Goal: Task Accomplishment & Management: Complete application form

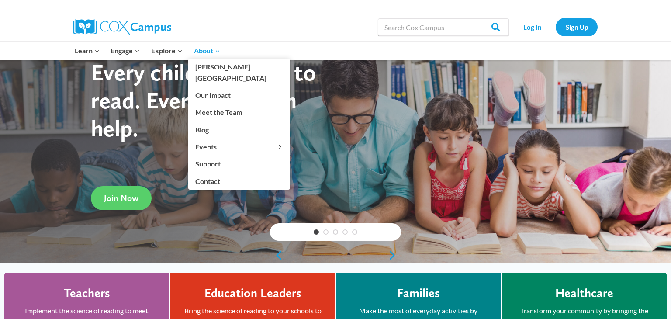
scroll to position [38, 0]
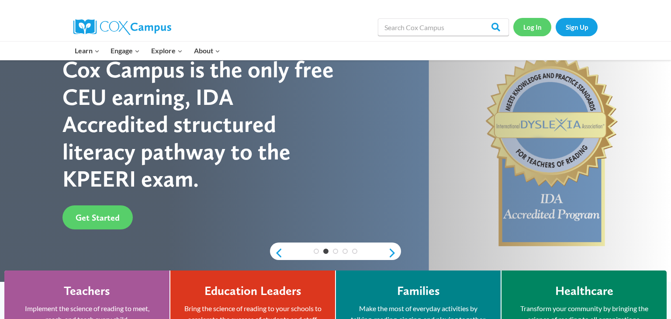
click at [533, 28] on link "Log In" at bounding box center [532, 27] width 38 height 18
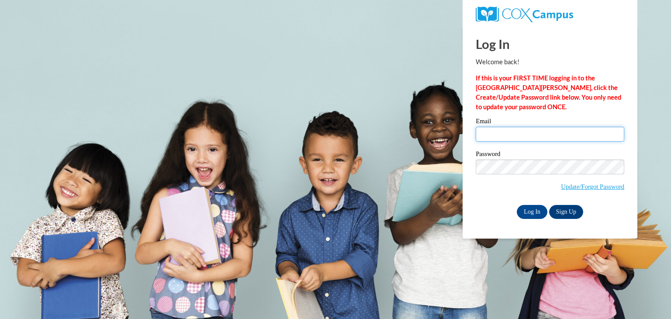
click at [524, 132] on input "Email" at bounding box center [550, 134] width 149 height 15
click at [547, 135] on input "Email" at bounding box center [550, 134] width 149 height 15
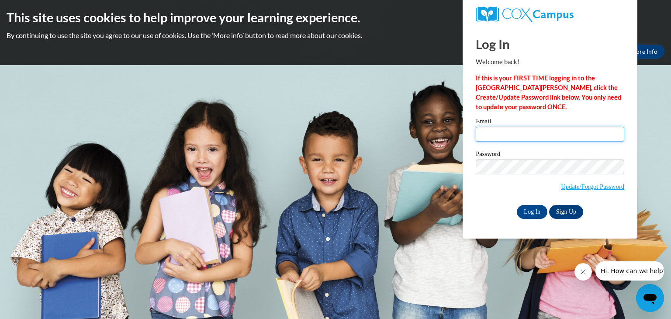
click at [547, 132] on input "Email" at bounding box center [550, 134] width 149 height 15
type input "ShaleaJ@ymcaatlanta.org"
click at [586, 188] on link "Update/Forgot Password" at bounding box center [592, 186] width 63 height 7
click at [604, 186] on link "Update/Forgot Password" at bounding box center [592, 186] width 63 height 7
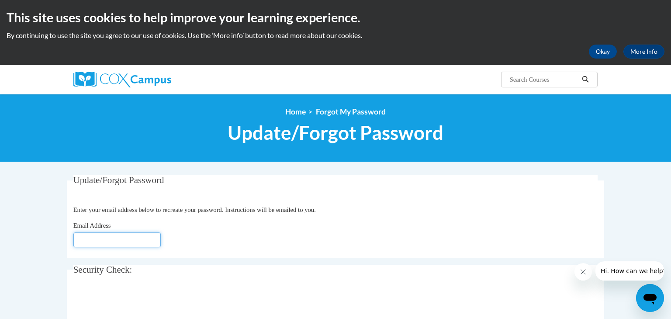
click at [104, 237] on input "Email Address" at bounding box center [116, 239] width 87 height 15
click at [150, 238] on input "Email Address" at bounding box center [116, 239] width 87 height 15
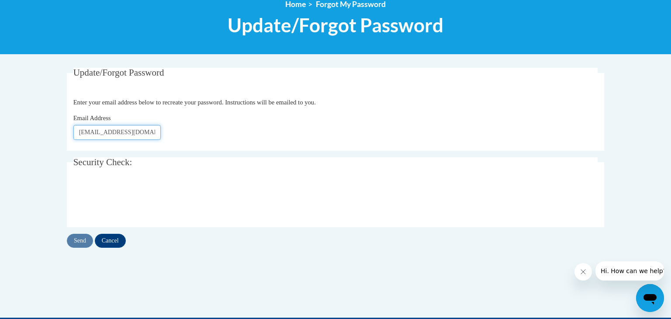
scroll to position [114, 0]
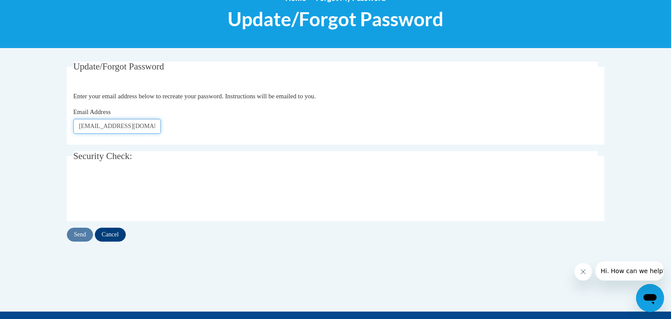
type input "ShaleaJ@ymcaatlanta.org"
click at [76, 232] on input "Send" at bounding box center [80, 235] width 26 height 14
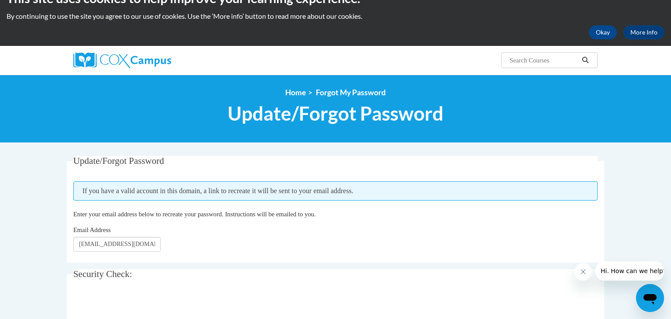
scroll to position [128, 0]
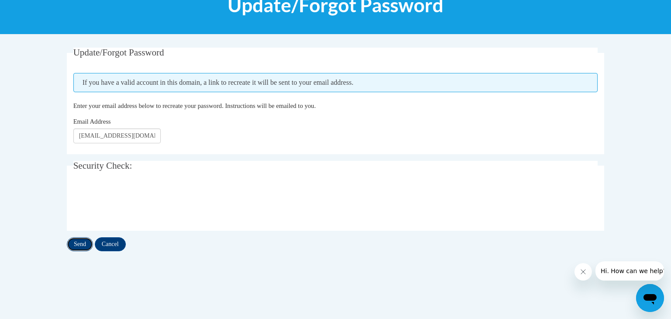
click at [83, 247] on input "Send" at bounding box center [80, 244] width 26 height 14
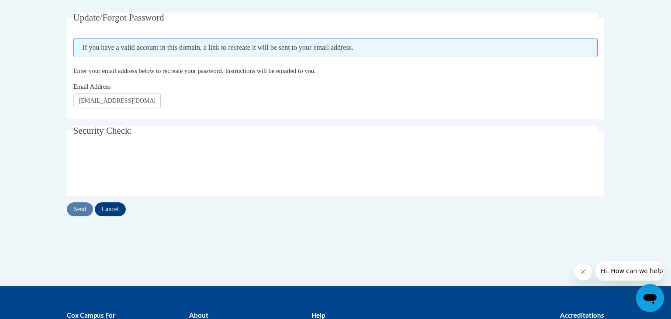
scroll to position [164, 0]
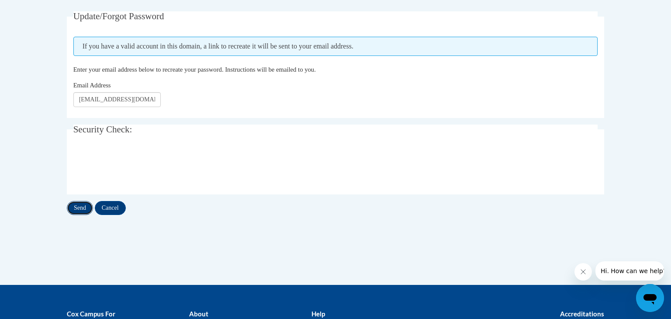
click at [86, 206] on input "Send" at bounding box center [80, 208] width 26 height 14
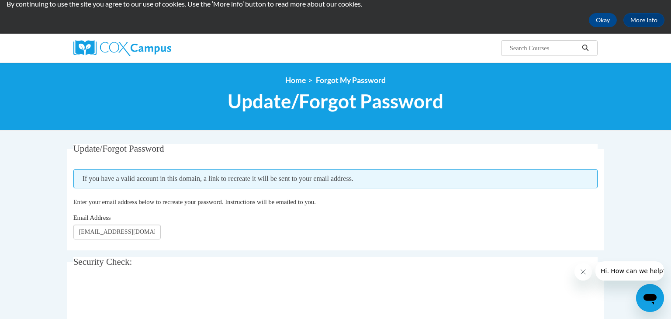
scroll to position [11, 0]
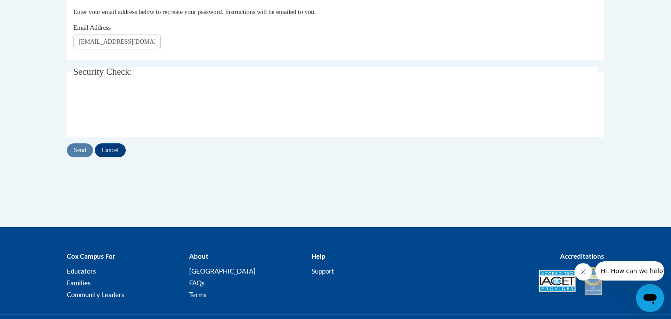
scroll to position [114, 0]
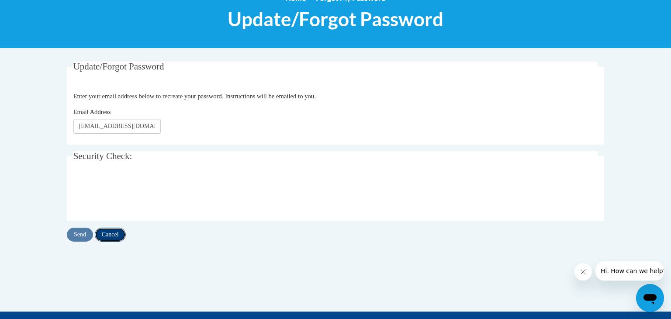
drag, startPoint x: 117, startPoint y: 234, endPoint x: 115, endPoint y: 227, distance: 7.1
click at [116, 231] on input "Cancel" at bounding box center [110, 235] width 31 height 14
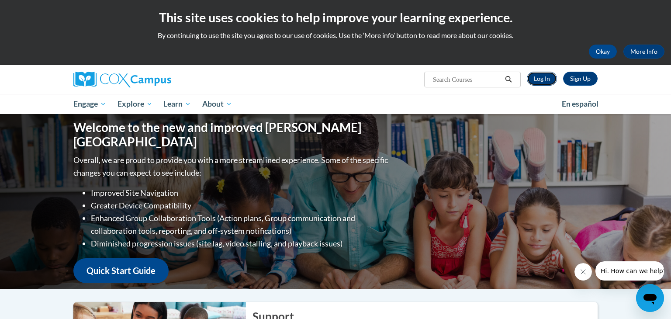
click at [543, 80] on link "Log In" at bounding box center [542, 79] width 30 height 14
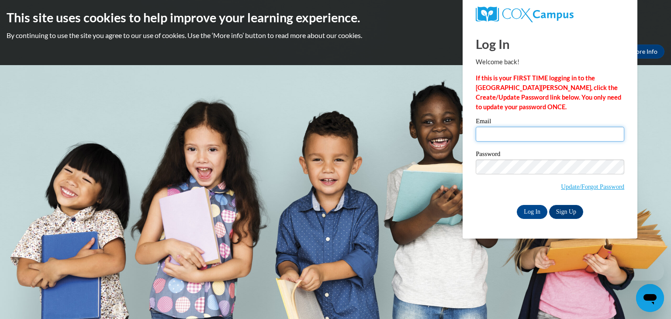
click at [539, 132] on input "Email" at bounding box center [550, 134] width 149 height 15
type input "[EMAIL_ADDRESS][DOMAIN_NAME]"
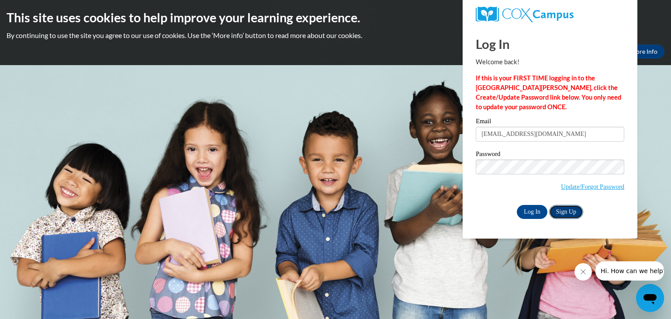
click at [555, 210] on link "Sign Up" at bounding box center [566, 212] width 34 height 14
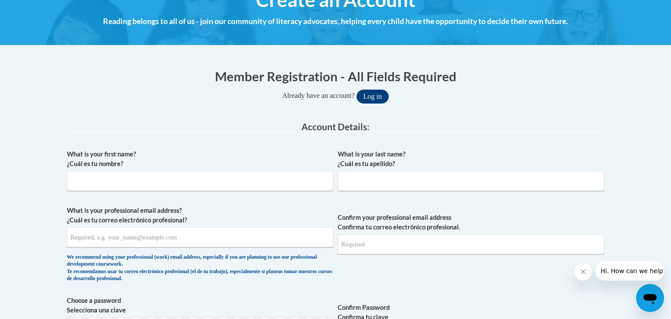
scroll to position [121, 0]
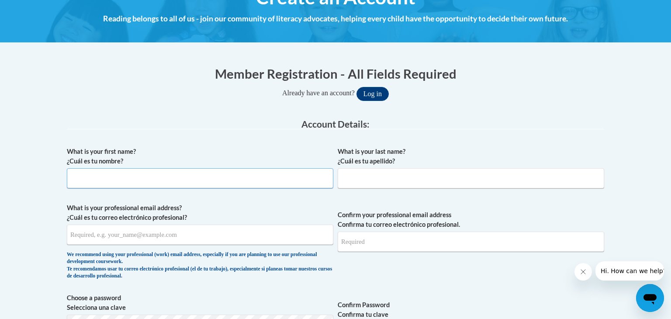
drag, startPoint x: 104, startPoint y: 180, endPoint x: 109, endPoint y: 179, distance: 4.8
click at [107, 180] on input "What is your first name? ¿Cuál es tu nombre?" at bounding box center [200, 178] width 267 height 20
type input "Shalea"
type input "Jones"
type input "[EMAIL_ADDRESS][DOMAIN_NAME]"
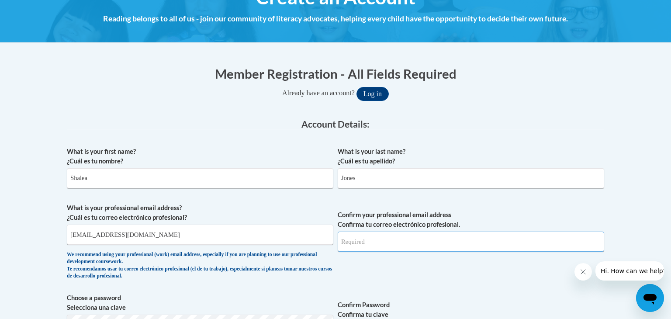
type input "[EMAIL_ADDRESS][DOMAIN_NAME]"
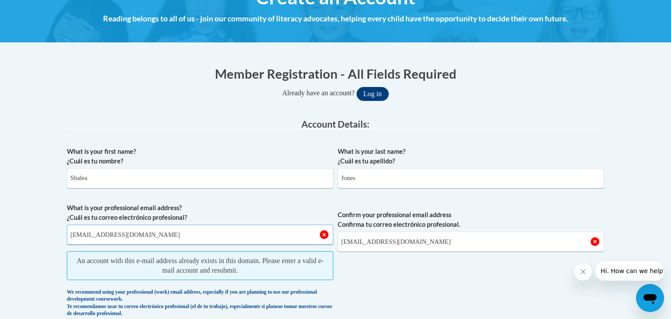
click at [165, 229] on input "jonesshalea@rocketmail.com" at bounding box center [200, 235] width 267 height 20
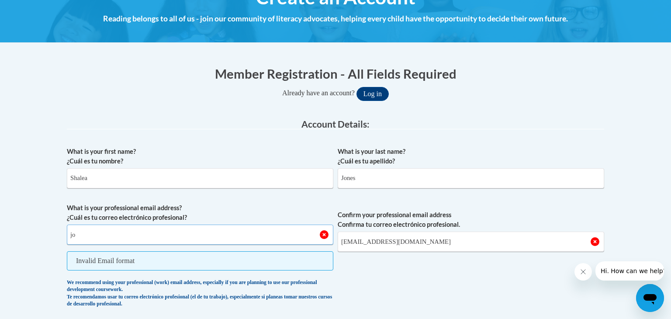
type input "j"
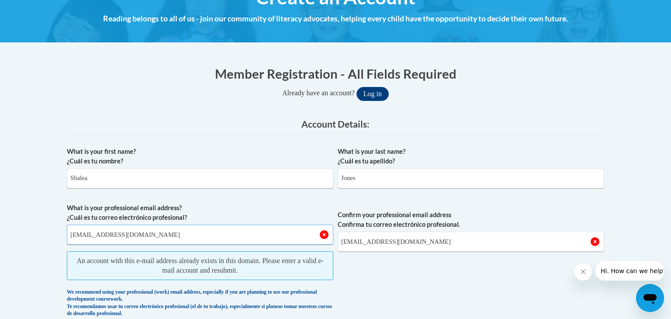
type input "[EMAIL_ADDRESS][DOMAIN_NAME]"
click at [430, 243] on input "jonesshalea@rocketmail.com" at bounding box center [471, 242] width 267 height 20
type input "j"
type input "[EMAIL_ADDRESS][DOMAIN_NAME]"
click at [392, 266] on span "Confirm your professional email address Confirma tu correo electrónico profesio…" at bounding box center [471, 262] width 267 height 118
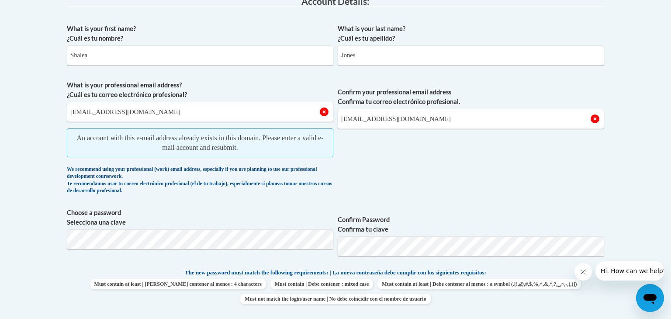
scroll to position [281, 0]
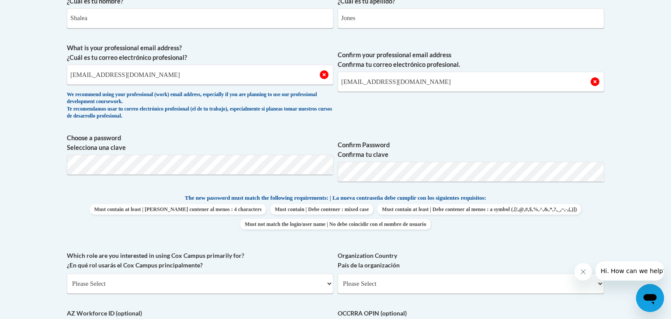
click at [417, 141] on label "Confirm Password Confirma tu clave" at bounding box center [471, 149] width 267 height 19
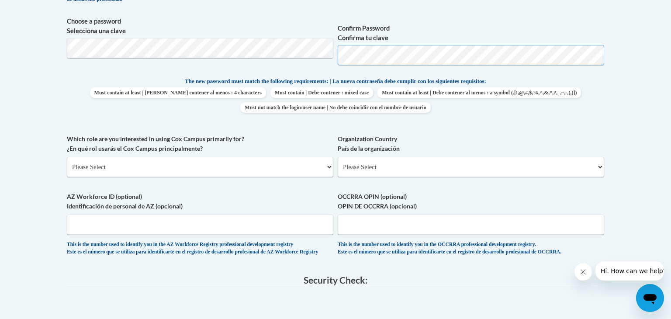
scroll to position [404, 0]
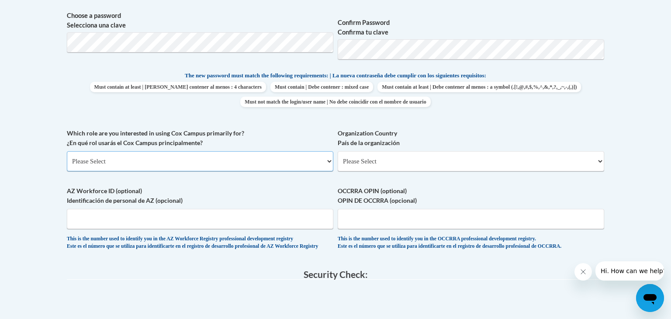
click at [220, 161] on select "Please Select College/University | Colegio/Universidad Community/Nonprofit Part…" at bounding box center [200, 161] width 267 height 20
select select "fbf2d438-af2f-41f8-98f1-81c410e29de3"
click at [67, 151] on select "Please Select College/University | Colegio/Universidad Community/Nonprofit Part…" at bounding box center [200, 161] width 267 height 20
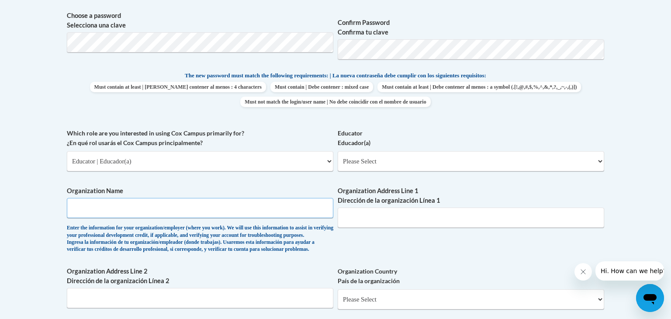
click at [155, 211] on input "Organization Name" at bounding box center [200, 208] width 267 height 20
type input "Floyd Head Start Program"
click at [374, 165] on select "Please Select Early Learning/Daycare Teacher/Family Home Care Provider | Maestr…" at bounding box center [471, 161] width 267 height 20
select select "5e2af403-4f2c-4e49-a02f-103e55d7b75b"
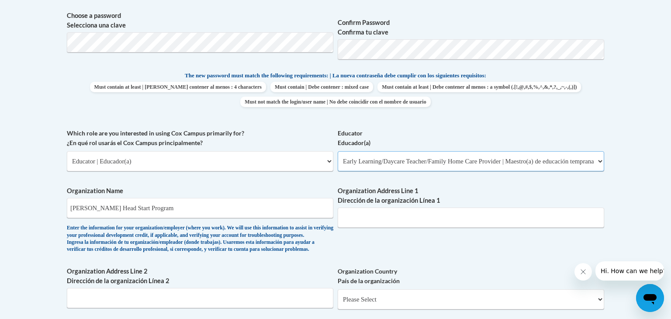
click at [338, 151] on select "Please Select Early Learning/Daycare Teacher/Family Home Care Provider | Maestr…" at bounding box center [471, 161] width 267 height 20
click at [387, 215] on input "Organization Address Line 1 Dirección de la organización Línea 1" at bounding box center [471, 218] width 267 height 20
type input "602 Tomoka Court"
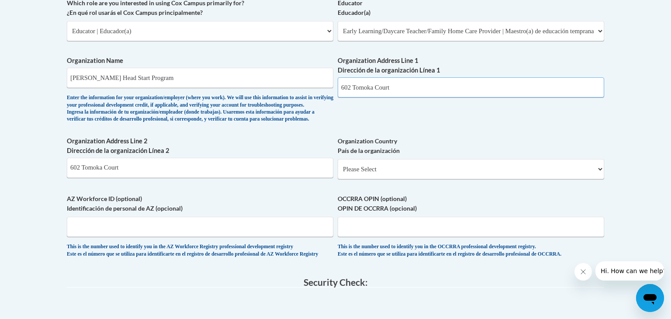
scroll to position [537, 0]
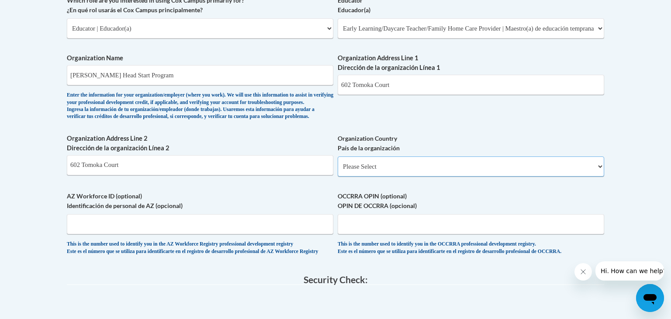
click at [404, 177] on select "Please Select United States | Estados Unidos Outside of the United States | Fue…" at bounding box center [471, 166] width 267 height 20
select select "ad49bcad-a171-4b2e-b99c-48b446064914"
click at [338, 170] on select "Please Select United States | Estados Unidos Outside of the United States | Fue…" at bounding box center [471, 166] width 267 height 20
select select
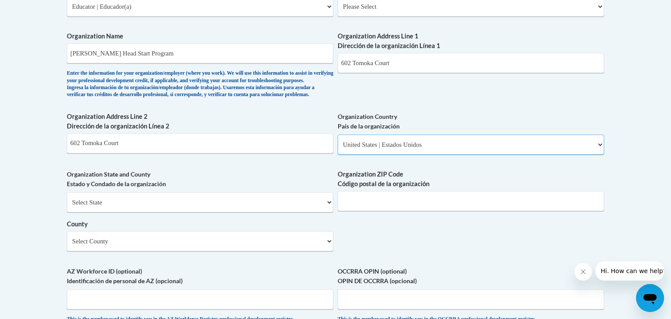
scroll to position [559, 0]
click at [214, 251] on select "Select County Appling Atkinson Bacon Baker Baldwin Banks Barrow Bartow Ben Hill…" at bounding box center [200, 241] width 267 height 20
select select "Richmond"
click at [67, 245] on select "Select County Appling Atkinson Bacon Baker Baldwin Banks Barrow Bartow Ben Hill…" at bounding box center [200, 241] width 267 height 20
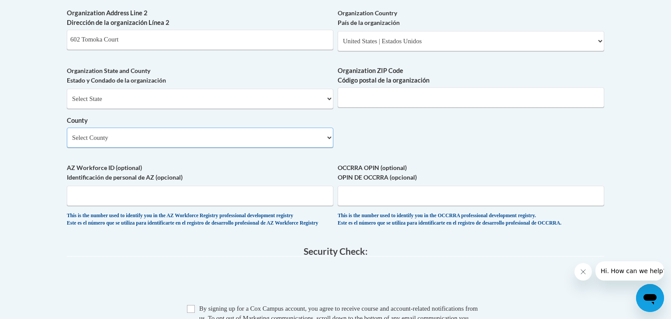
scroll to position [676, 0]
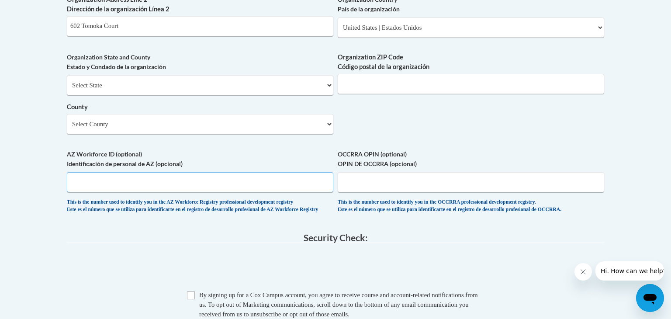
click at [157, 192] on input "AZ Workforce ID (optional) Identificación de personal de AZ (opcional)" at bounding box center [200, 182] width 267 height 20
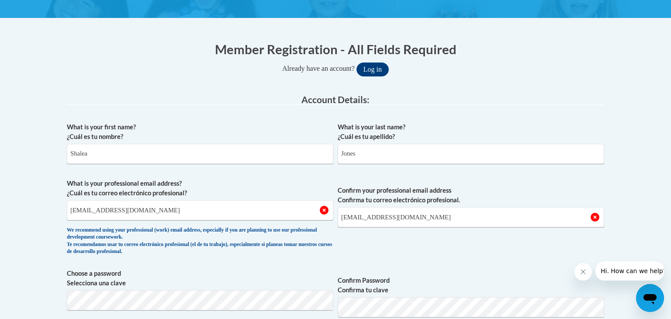
scroll to position [146, 0]
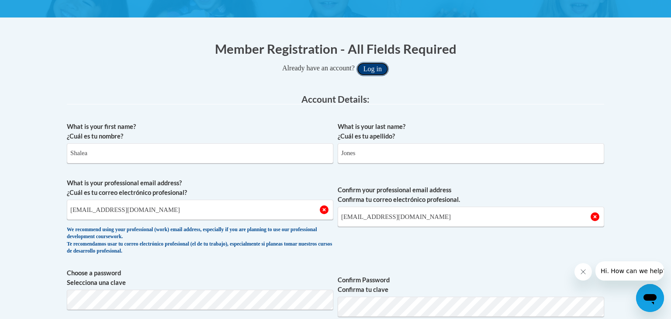
click at [374, 62] on button "Log in" at bounding box center [373, 69] width 32 height 14
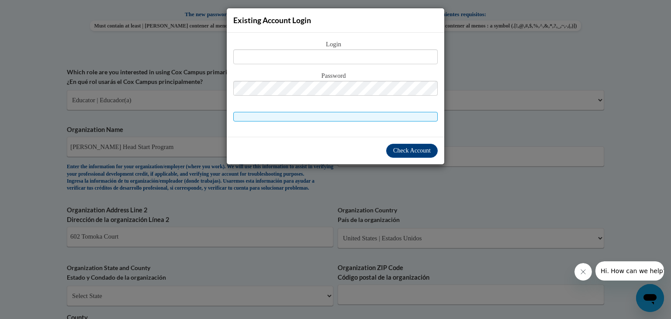
click at [451, 128] on div "Existing Account Login Login Password" at bounding box center [335, 159] width 671 height 319
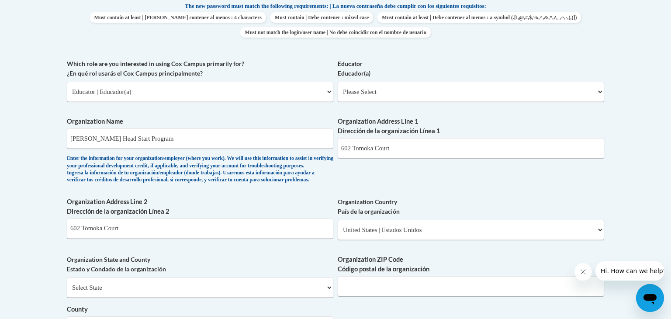
scroll to position [474, 0]
click at [377, 89] on select "Please Select Early Learning/Daycare Teacher/Family Home Care Provider | Maestr…" at bounding box center [471, 91] width 267 height 20
select select "5e2af403-4f2c-4e49-a02f-103e55d7b75b"
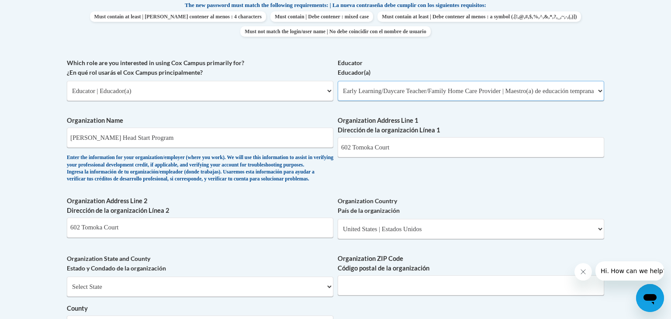
click at [338, 81] on select "Please Select Early Learning/Daycare Teacher/Family Home Care Provider | Maestr…" at bounding box center [471, 91] width 267 height 20
select select "null"
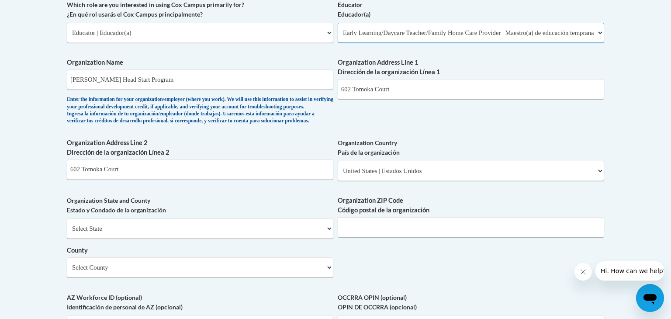
scroll to position [673, 0]
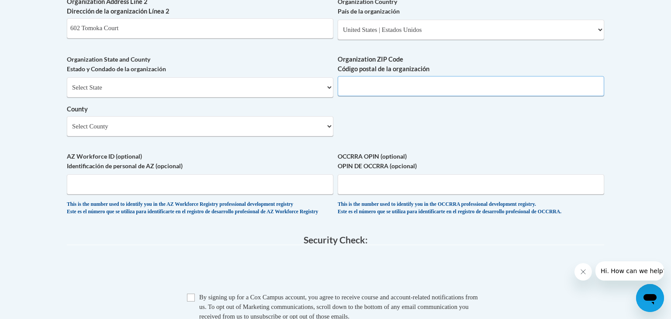
click at [430, 96] on input "Organization ZIP Code Código postal de la organización" at bounding box center [471, 86] width 267 height 20
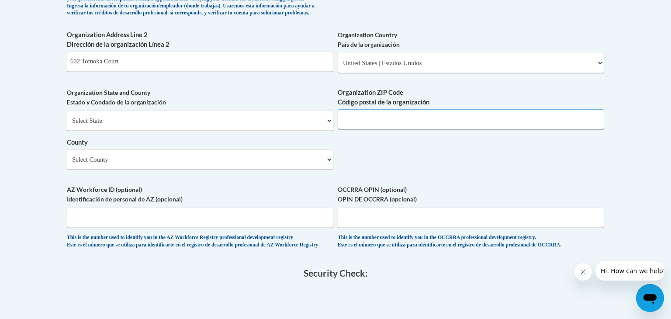
scroll to position [645, 0]
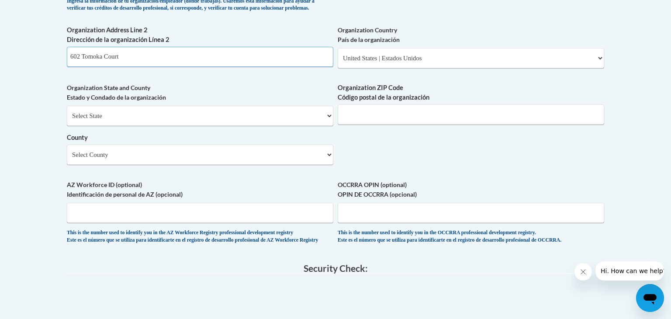
click at [316, 67] on input "602 Tomoka Court" at bounding box center [200, 57] width 267 height 20
type input "6"
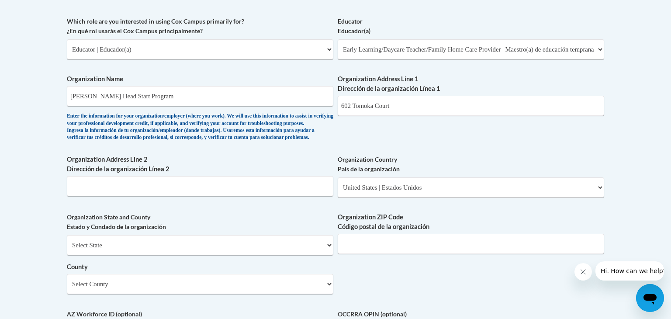
scroll to position [504, 0]
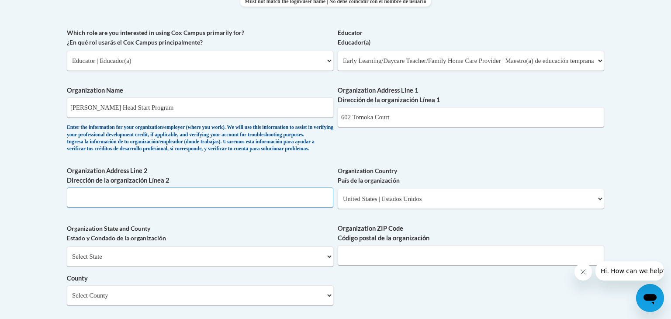
click at [217, 208] on input "Organization Address Line 2 Dirección de la organización Línea 2" at bounding box center [200, 197] width 267 height 20
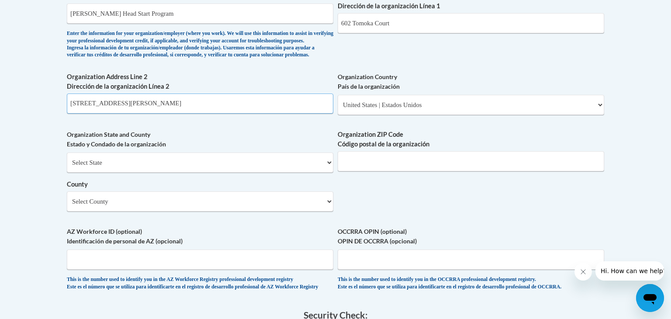
scroll to position [599, 0]
type input "921 Florence St."
click at [86, 172] on select "Select State Alabama Alaska Arizona Arkansas California Colorado Connecticut De…" at bounding box center [200, 162] width 267 height 20
select select "Georgia"
click at [67, 166] on select "Select State Alabama Alaska Arizona Arkansas California Colorado Connecticut De…" at bounding box center [200, 162] width 267 height 20
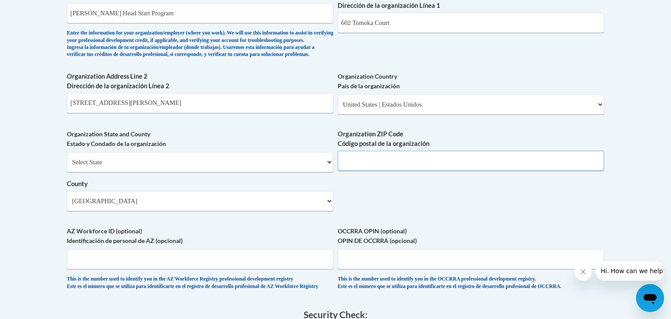
click at [378, 170] on input "Organization ZIP Code Código postal de la organización" at bounding box center [471, 161] width 267 height 20
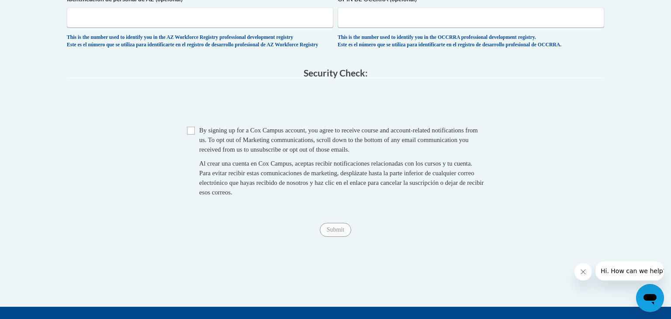
scroll to position [892, 0]
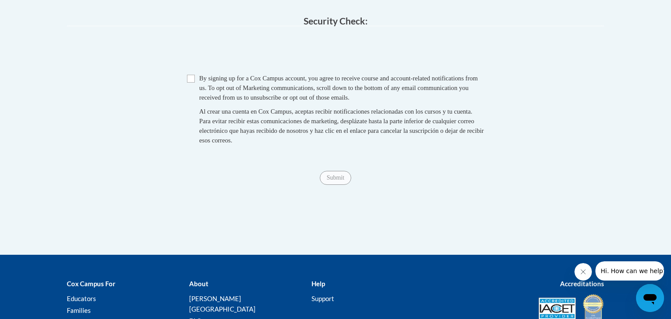
type input "30901"
click at [191, 83] on input "Checkbox" at bounding box center [191, 79] width 8 height 8
checkbox input "true"
click at [344, 185] on div "Submit Submit" at bounding box center [335, 178] width 537 height 14
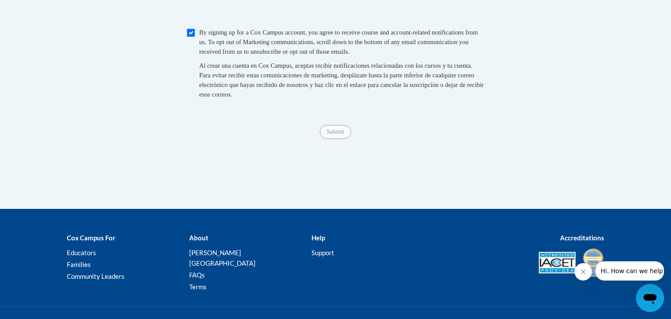
scroll to position [939, 0]
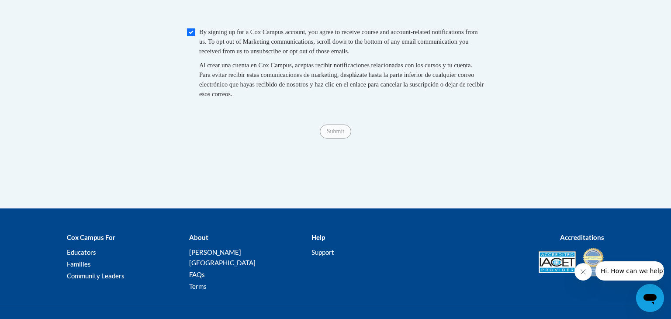
click at [339, 139] on div "Submit Submit" at bounding box center [335, 132] width 537 height 14
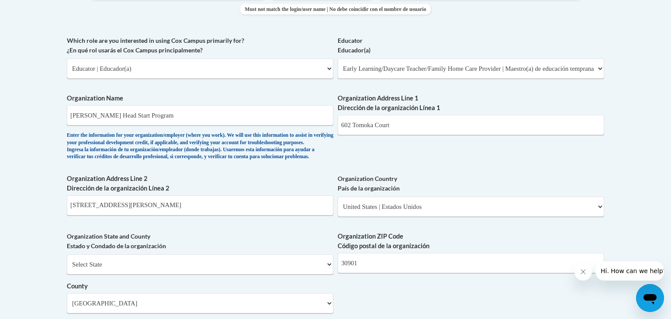
scroll to position [495, 0]
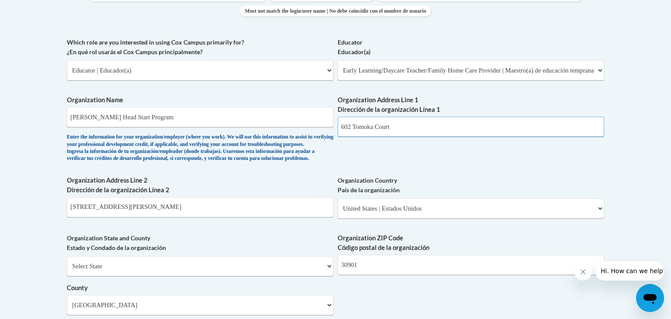
click at [431, 123] on input "602 Tomoka Court" at bounding box center [471, 127] width 267 height 20
type input "6"
type input "921 Florence St"
click at [456, 218] on select "Please Select United States | Estados Unidos Outside of the United States | Fue…" at bounding box center [471, 208] width 267 height 20
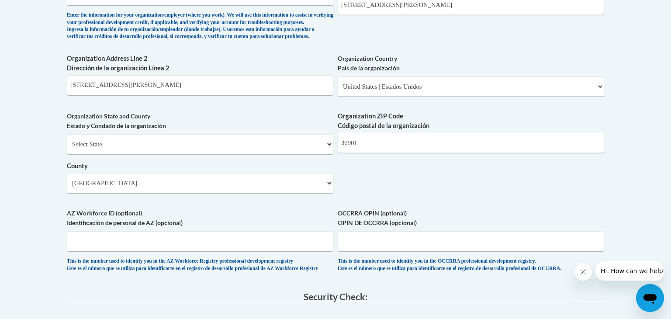
click at [497, 56] on label "Organization Country País de la organización" at bounding box center [471, 63] width 267 height 19
click at [497, 76] on select "Please Select United States | Estados Unidos Outside of the United States | Fue…" at bounding box center [471, 86] width 267 height 20
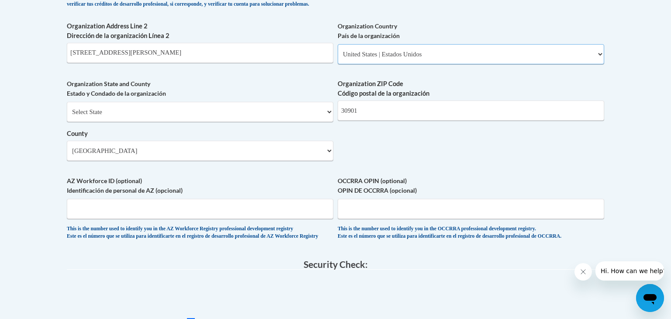
scroll to position [661, 0]
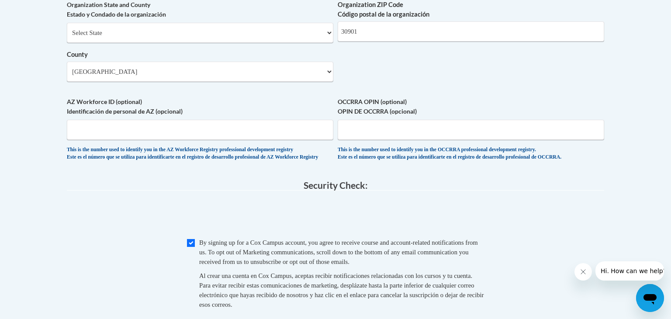
click at [496, 48] on div "Organization ZIP Code Código postal de la organización 30901" at bounding box center [471, 24] width 267 height 48
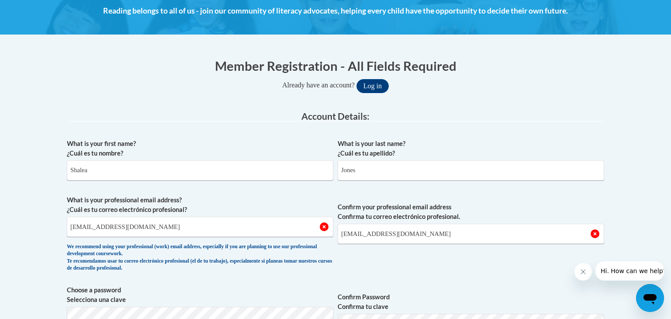
scroll to position [128, 0]
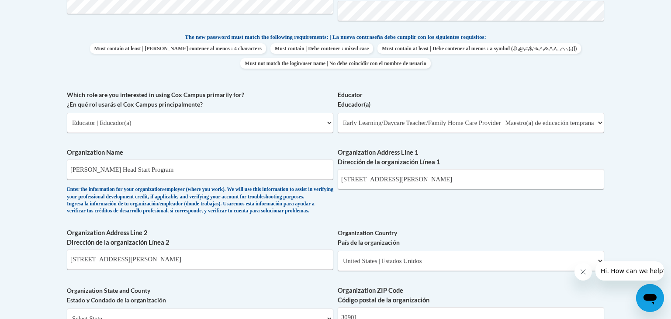
click at [516, 242] on label "Organization Country País de la organización" at bounding box center [471, 237] width 267 height 19
click at [516, 251] on select "Please Select United States | Estados Unidos Outside of the United States | Fue…" at bounding box center [471, 261] width 267 height 20
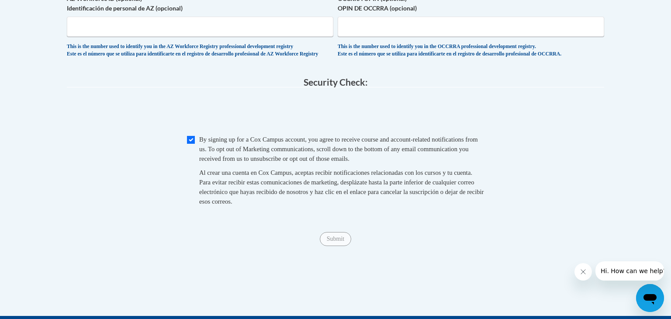
scroll to position [834, 0]
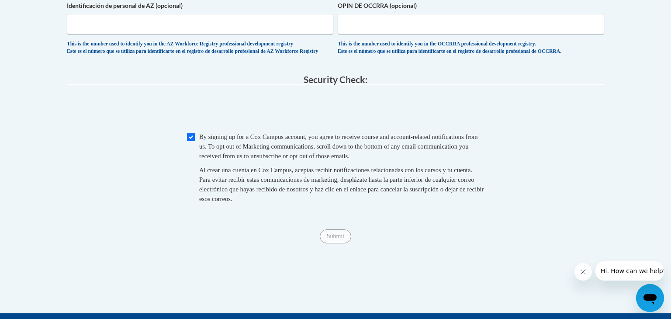
click at [340, 239] on span "Submit" at bounding box center [335, 235] width 31 height 7
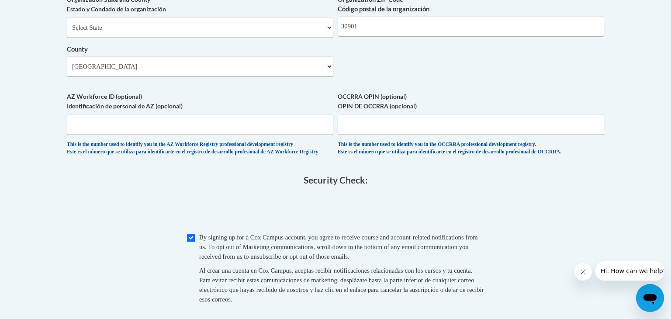
scroll to position [732, 0]
click at [235, 135] on input "AZ Workforce ID (optional) Identificación de personal de AZ (opcional)" at bounding box center [200, 125] width 267 height 20
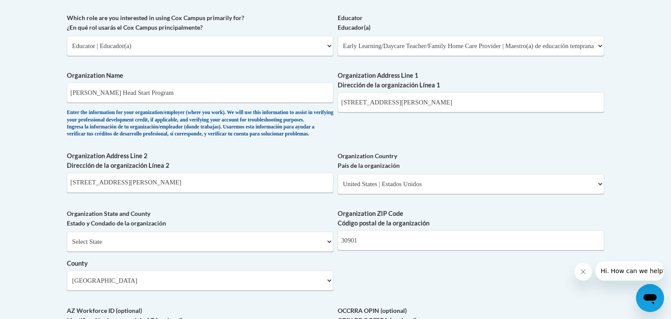
scroll to position [507, 0]
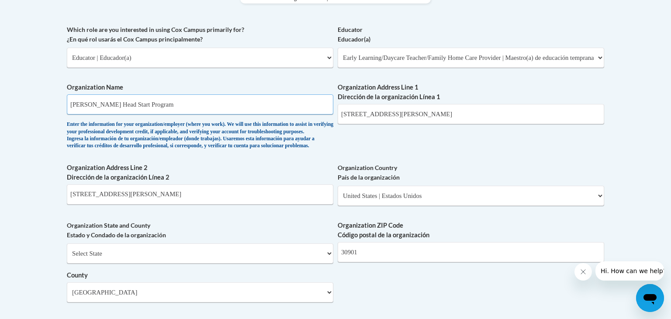
click at [217, 98] on input "Floyd Head Start Program" at bounding box center [200, 104] width 267 height 20
type input "F"
type input "Floyd Head Start Program"
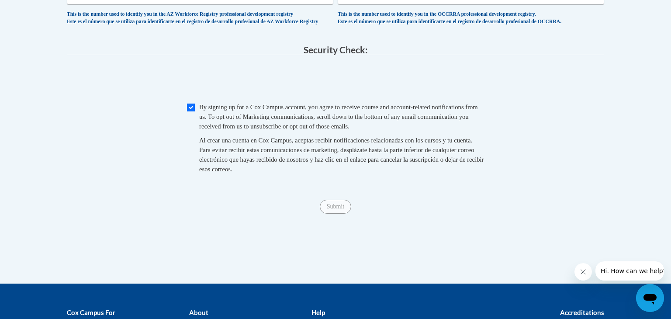
scroll to position [993, 0]
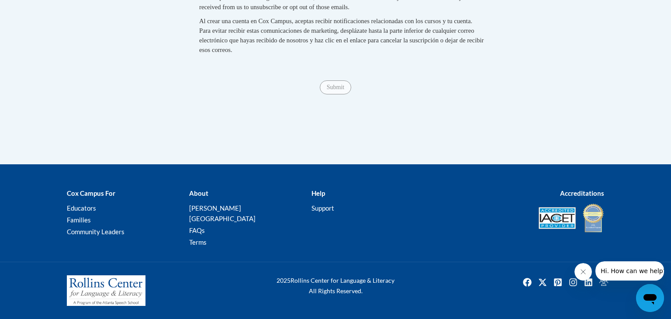
click at [340, 90] on span "Submit" at bounding box center [335, 86] width 31 height 7
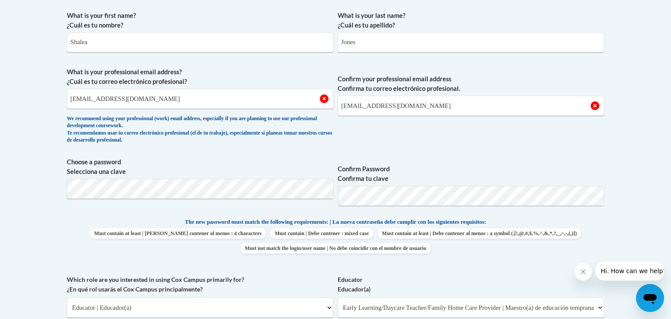
scroll to position [228, 0]
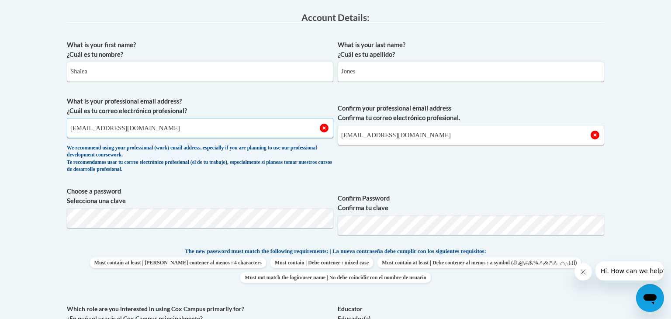
click at [326, 128] on input "ShaleaJ@ymcaatlanta.org" at bounding box center [200, 128] width 267 height 20
click at [211, 146] on div "We recommend using your professional (work) email address, especially if you ar…" at bounding box center [200, 159] width 267 height 29
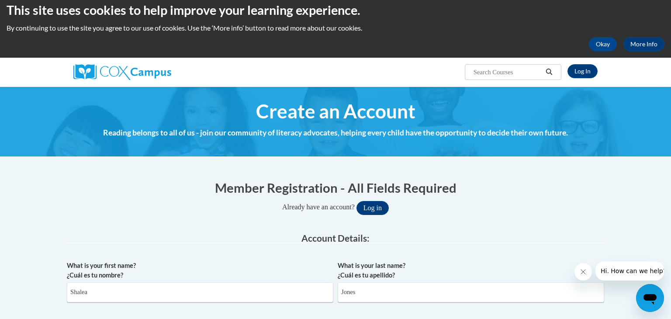
scroll to position [0, 0]
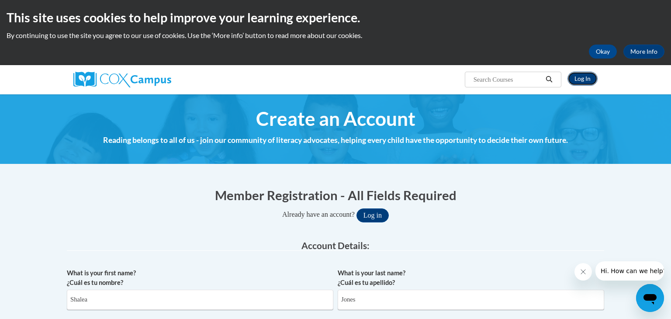
click at [587, 79] on link "Log In" at bounding box center [583, 79] width 30 height 14
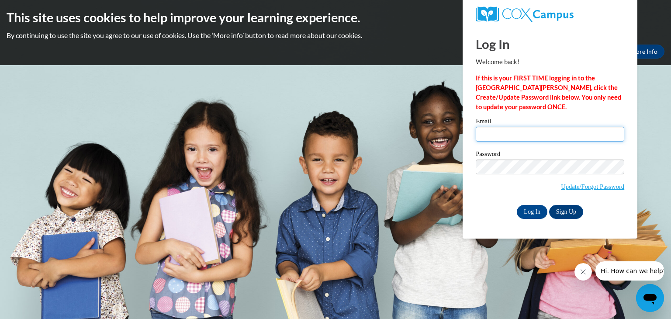
click at [544, 140] on input "Email" at bounding box center [550, 134] width 149 height 15
click at [524, 138] on input "Email" at bounding box center [550, 134] width 149 height 15
type input "[EMAIL_ADDRESS][DOMAIN_NAME]"
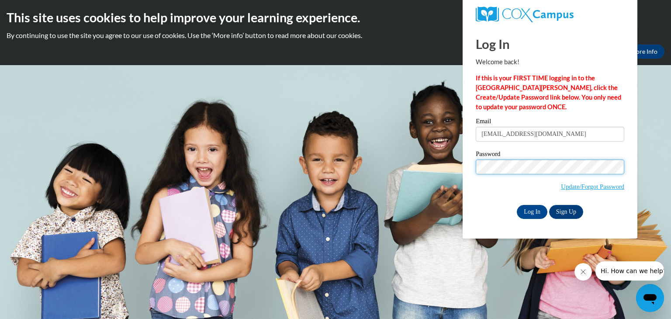
click at [517, 205] on input "Log In" at bounding box center [532, 212] width 31 height 14
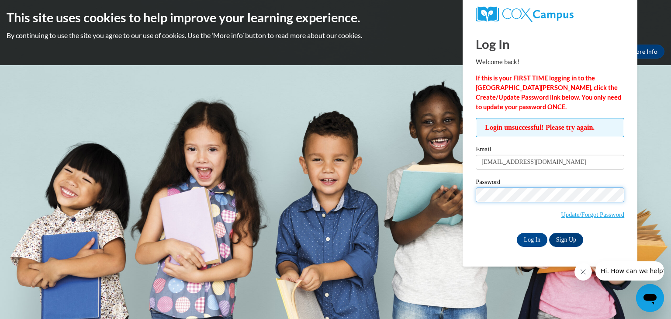
click at [517, 233] on input "Log In" at bounding box center [532, 240] width 31 height 14
click at [586, 215] on link "Update/Forgot Password" at bounding box center [592, 214] width 63 height 7
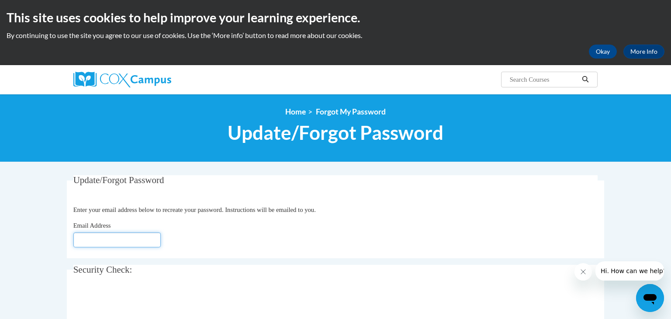
click at [118, 244] on input "Email Address" at bounding box center [116, 239] width 87 height 15
click at [135, 244] on input "Email Address" at bounding box center [116, 239] width 87 height 15
click at [134, 242] on input "Email Address" at bounding box center [116, 239] width 87 height 15
type input "ShaleaJ@ymcaatlanta.org"
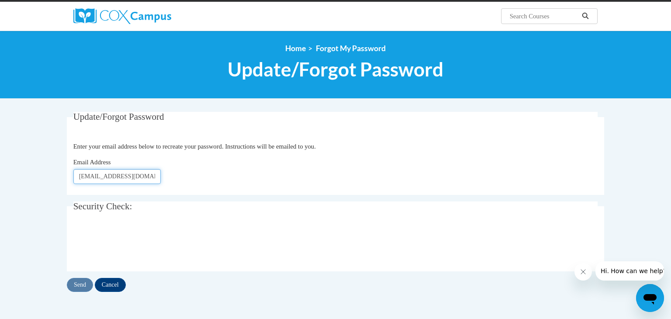
scroll to position [75, 0]
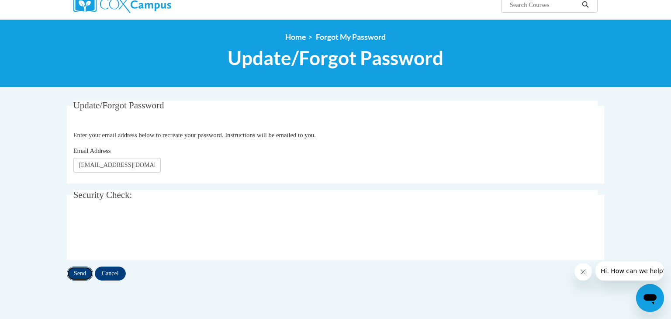
click at [86, 275] on input "Send" at bounding box center [80, 274] width 26 height 14
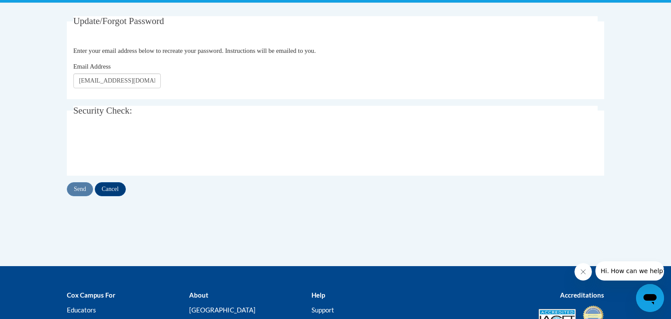
scroll to position [75, 0]
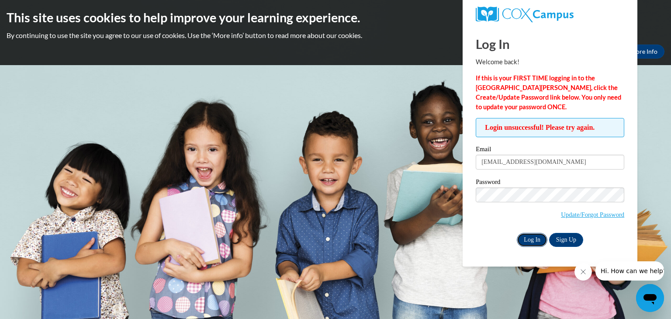
click at [537, 238] on input "Log In" at bounding box center [532, 240] width 31 height 14
click at [517, 233] on input "Log In" at bounding box center [532, 240] width 31 height 14
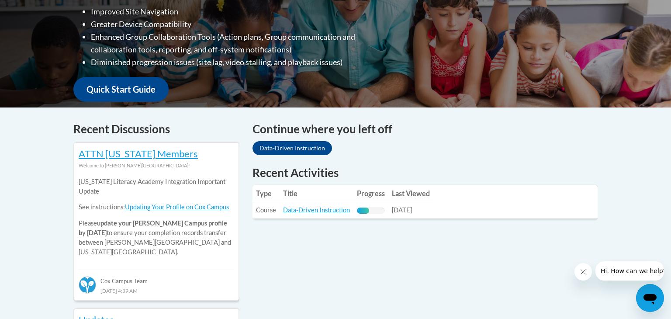
scroll to position [265, 0]
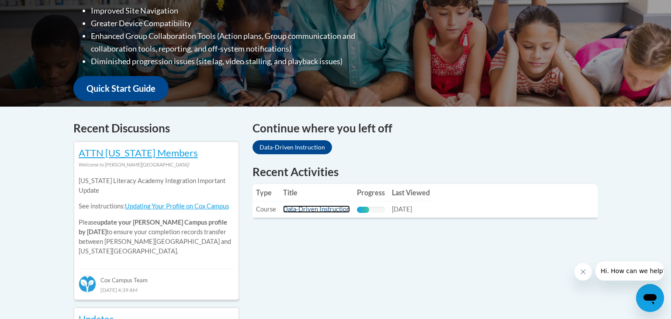
click at [325, 211] on link "Data-Driven Instruction" at bounding box center [316, 208] width 67 height 7
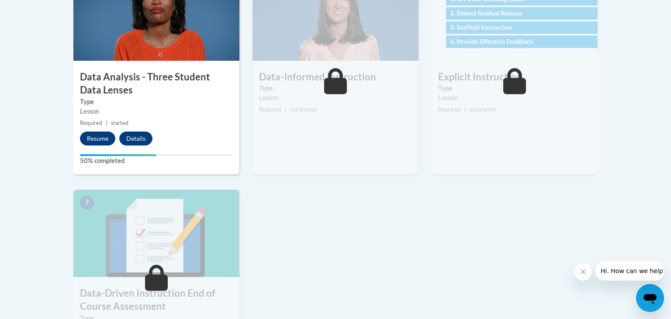
scroll to position [545, 0]
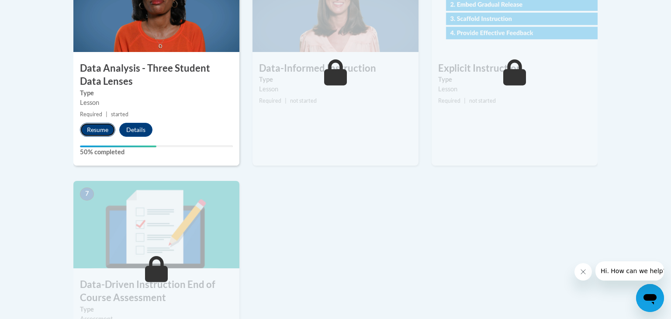
click at [105, 125] on button "Resume" at bounding box center [97, 130] width 35 height 14
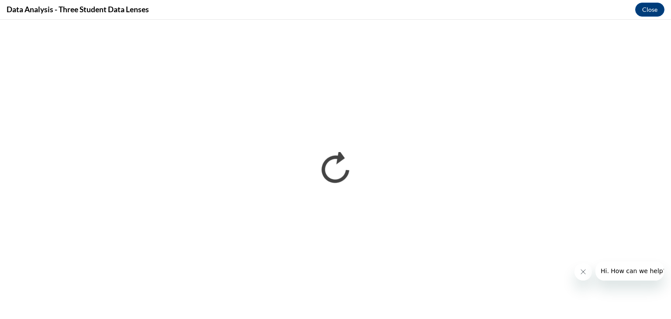
scroll to position [0, 0]
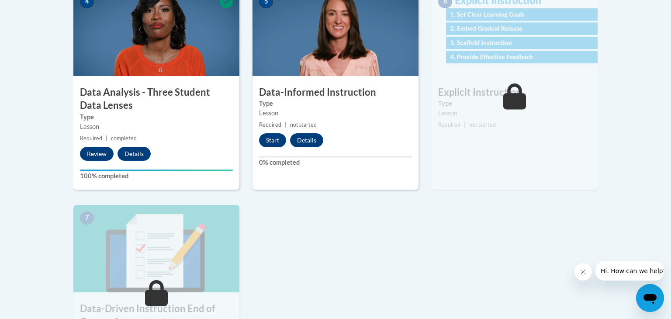
scroll to position [513, 0]
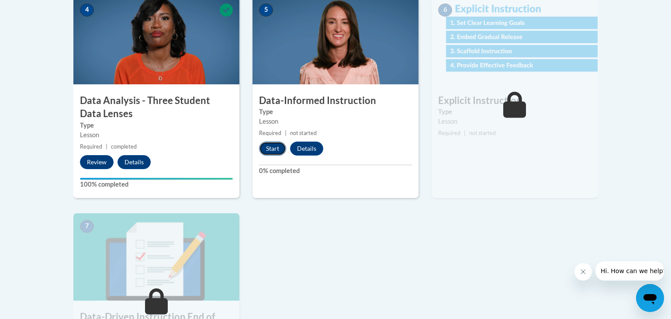
click at [271, 147] on button "Start" at bounding box center [272, 149] width 27 height 14
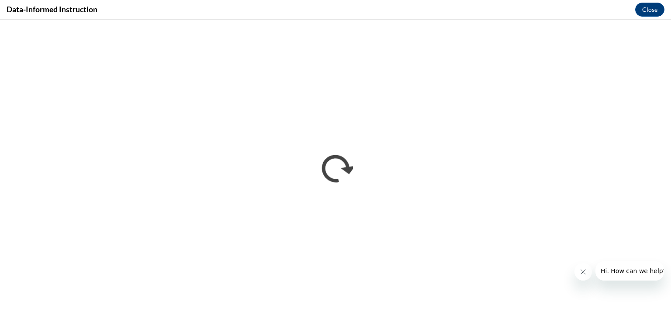
scroll to position [0, 0]
click at [622, 20] on iframe "</div></body> </html>" at bounding box center [335, 169] width 671 height 299
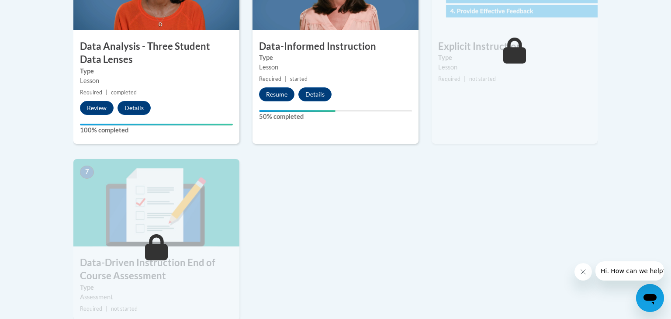
click at [537, 210] on div "1 Pre-Course Survey for Data-Driven Instruction Type Pre-Course Survey Required…" at bounding box center [335, 30] width 537 height 609
click at [537, 220] on div "1 Pre-Course Survey for Data-Driven Instruction Type Pre-Course Survey Required…" at bounding box center [335, 30] width 537 height 609
click at [535, 226] on div "1 Pre-Course Survey for Data-Driven Instruction Type Pre-Course Survey Required…" at bounding box center [335, 30] width 537 height 609
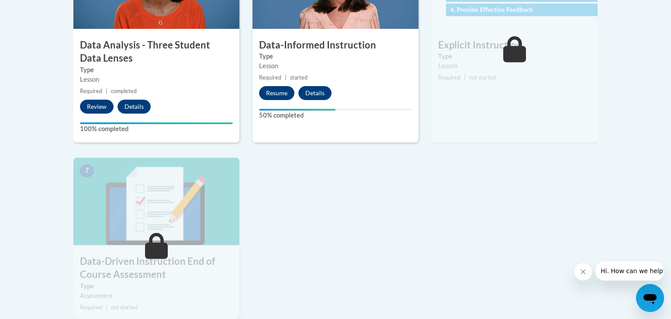
scroll to position [563, 0]
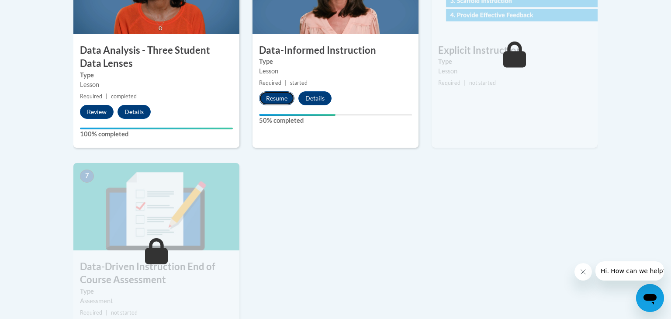
click at [265, 98] on button "Resume" at bounding box center [276, 98] width 35 height 14
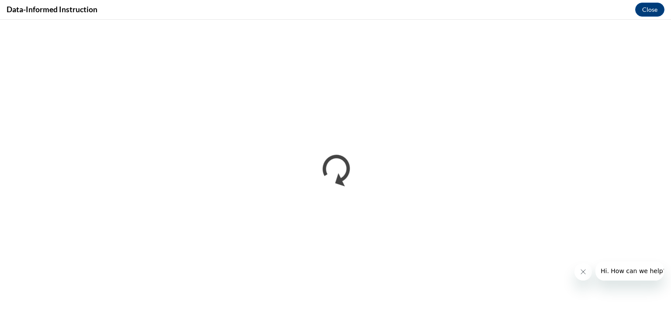
scroll to position [0, 0]
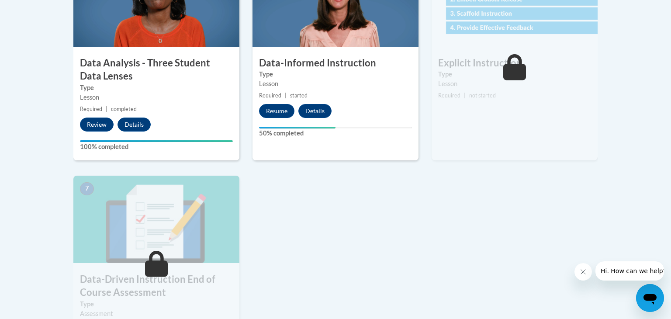
scroll to position [541, 0]
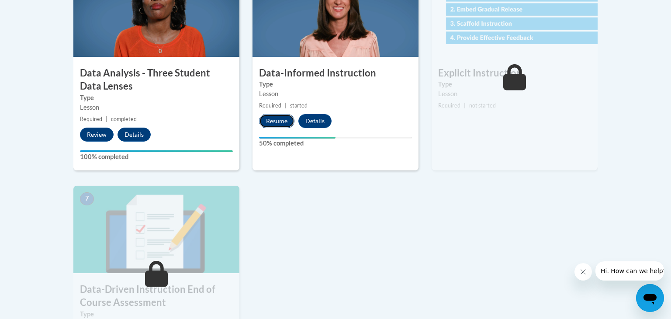
click at [275, 119] on button "Resume" at bounding box center [276, 121] width 35 height 14
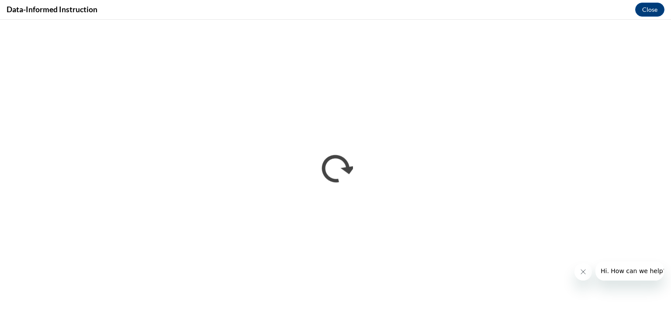
scroll to position [0, 0]
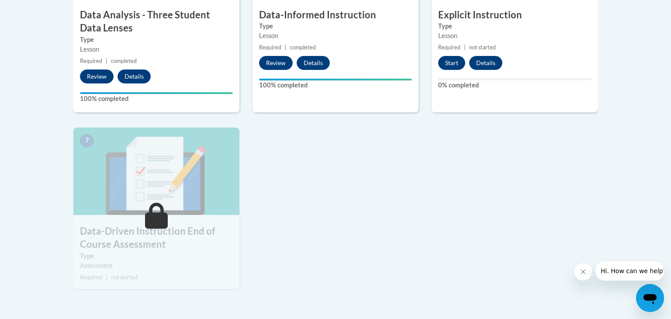
scroll to position [587, 0]
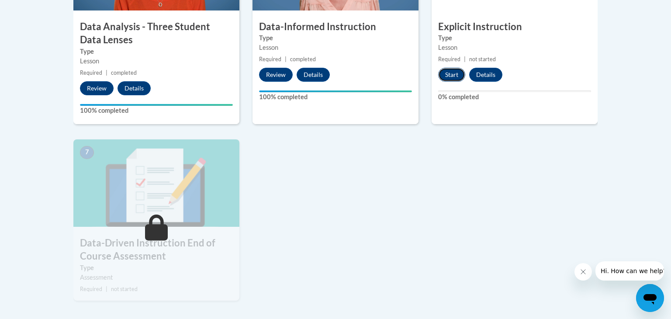
click at [463, 70] on button "Start" at bounding box center [451, 75] width 27 height 14
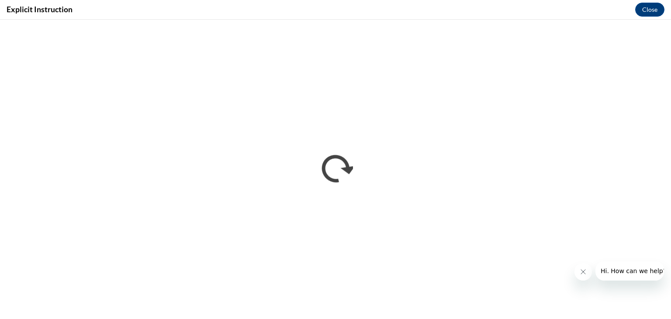
scroll to position [0, 0]
